Goal: Navigation & Orientation: Find specific page/section

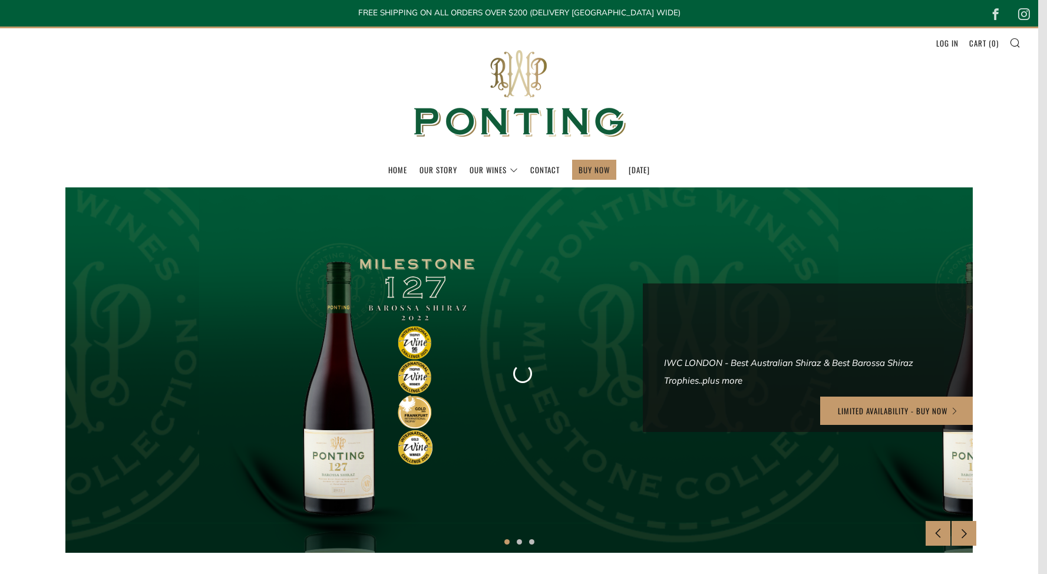
scroll to position [9, 0]
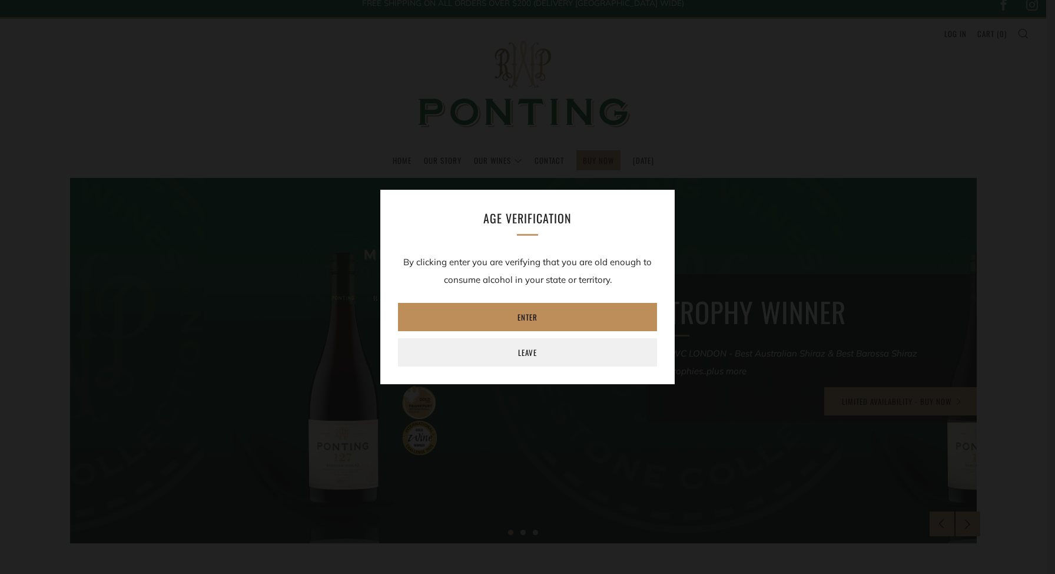
click at [497, 313] on link "Enter" at bounding box center [527, 317] width 259 height 28
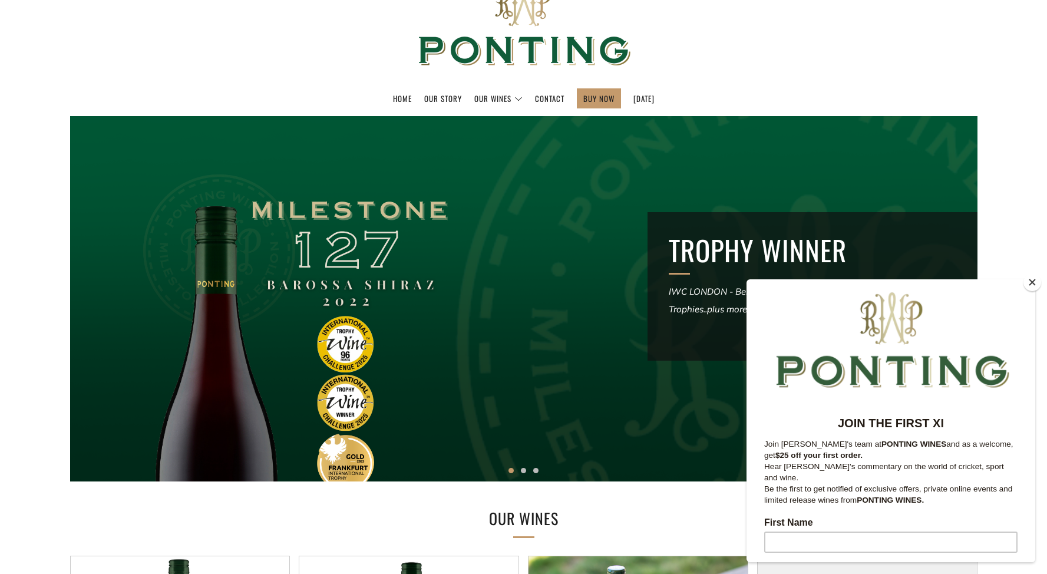
scroll to position [74, 0]
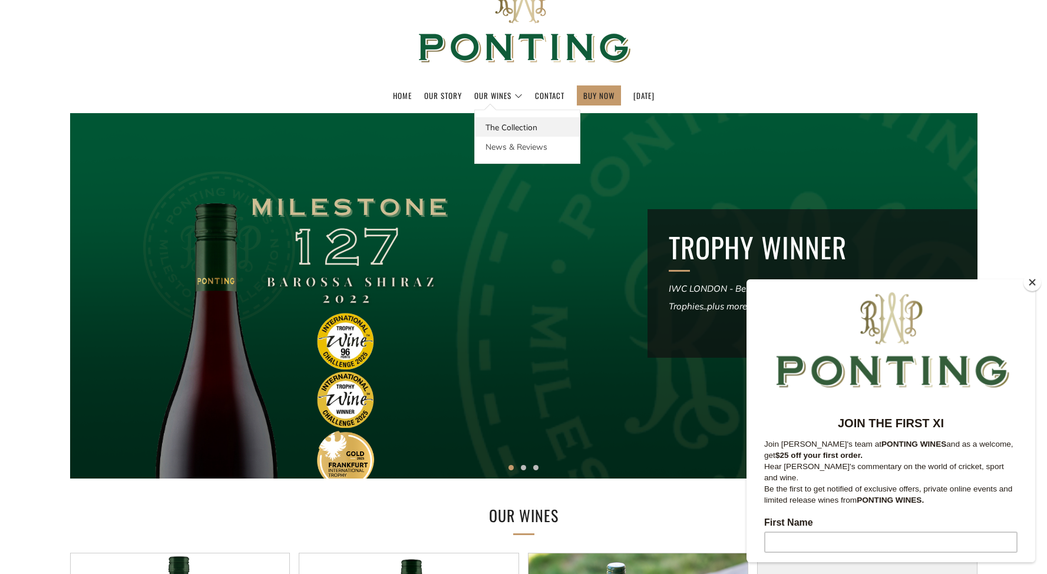
click at [506, 131] on link "The Collection" at bounding box center [527, 126] width 105 height 19
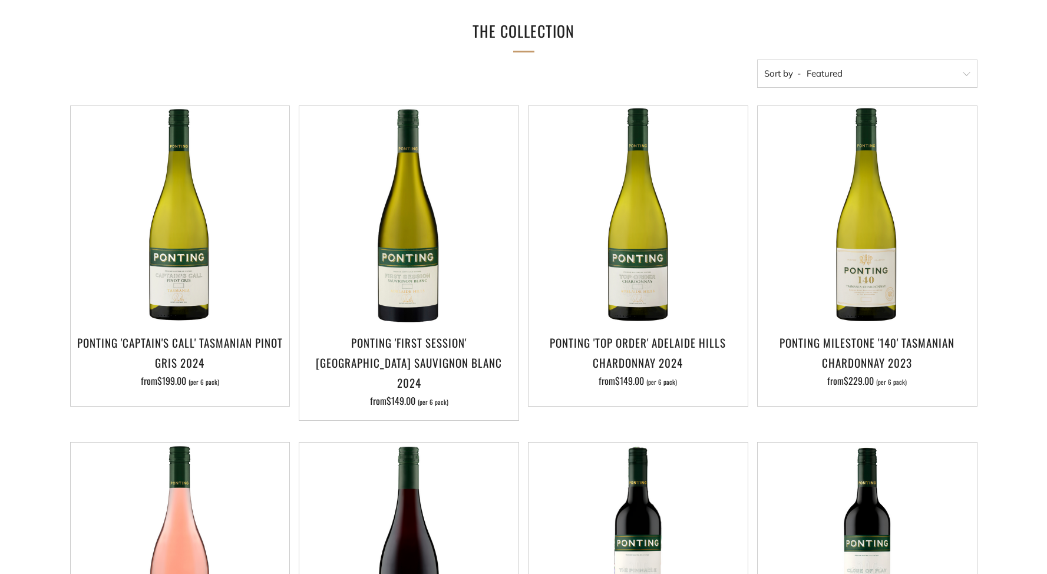
scroll to position [187, 0]
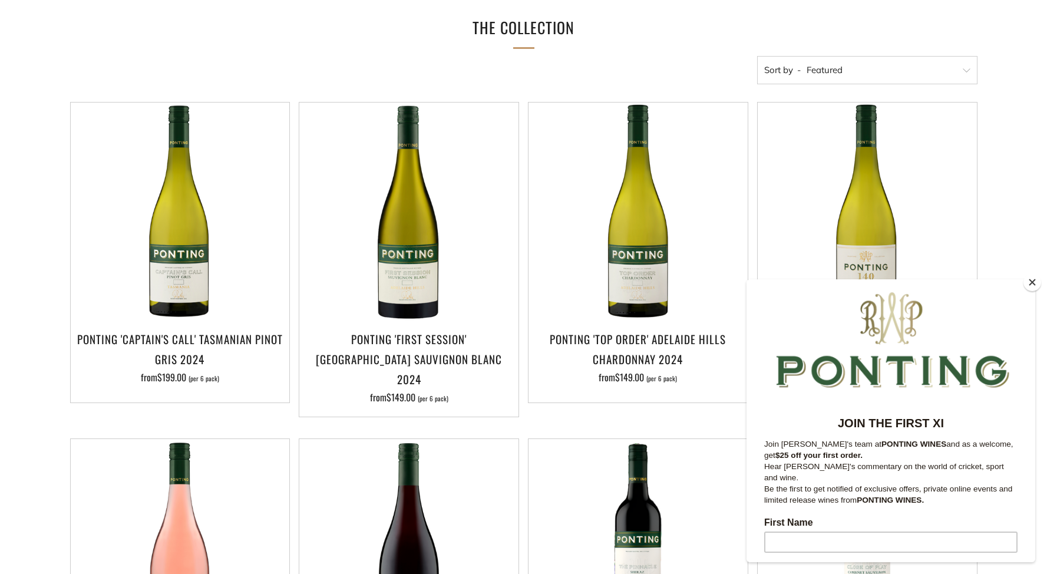
click at [1035, 282] on button "Close" at bounding box center [1032, 282] width 18 height 18
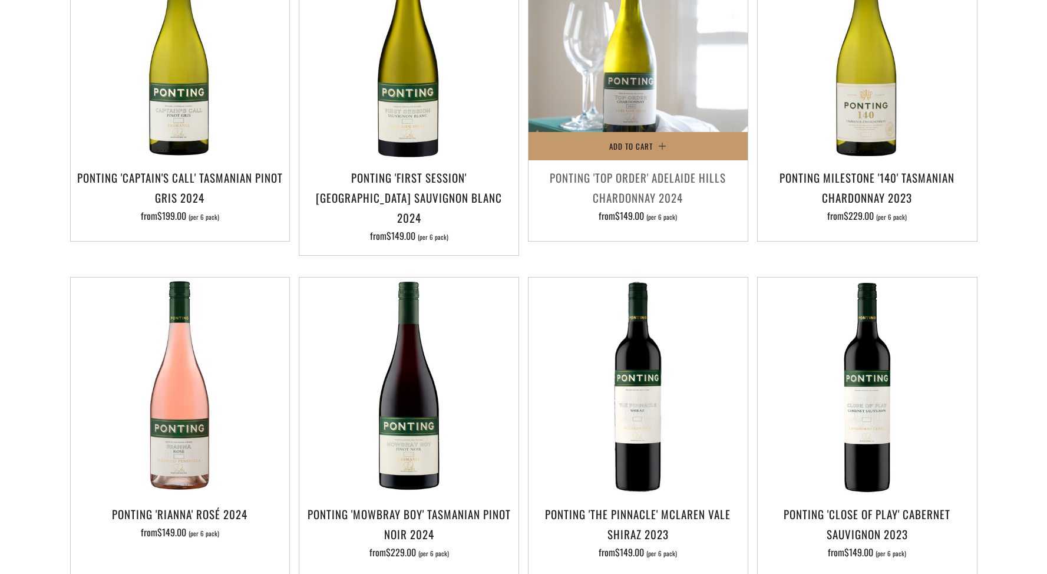
scroll to position [294, 0]
